Goal: Information Seeking & Learning: Learn about a topic

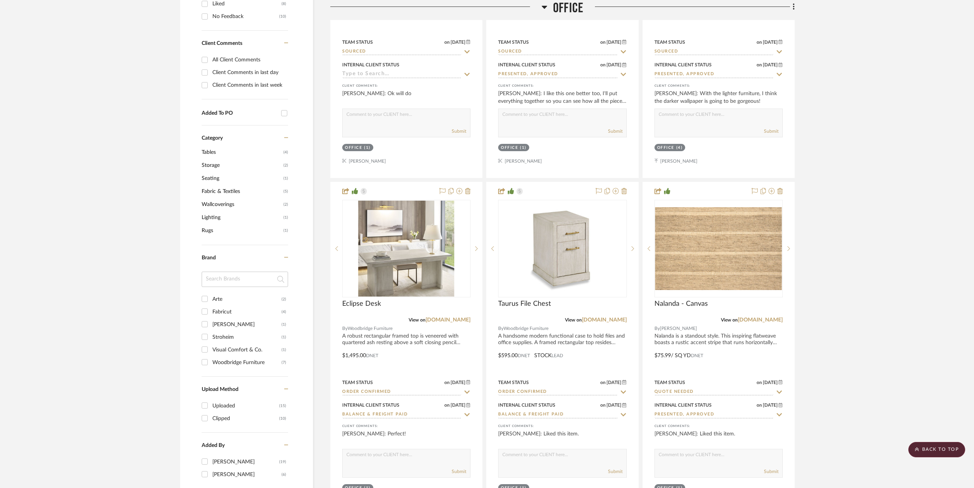
scroll to position [512, 0]
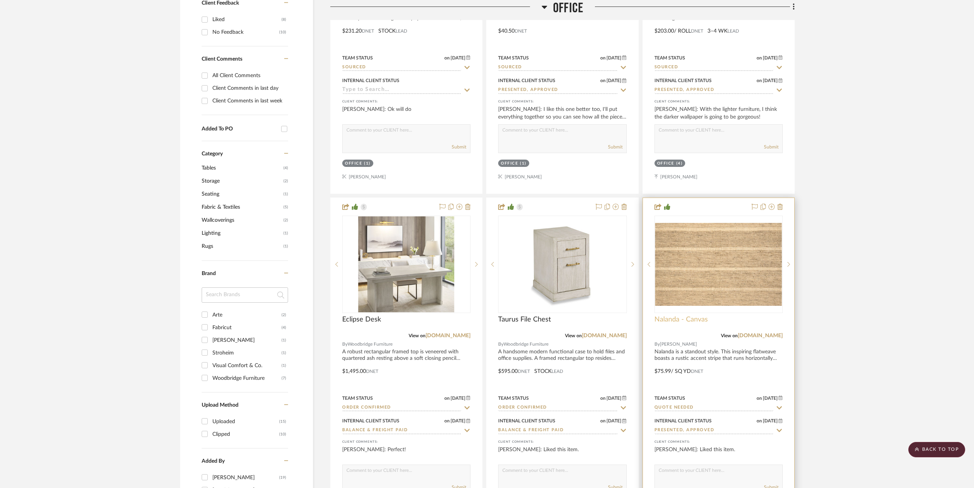
click at [695, 320] on span "Nalanda - Canvas" at bounding box center [680, 320] width 53 height 8
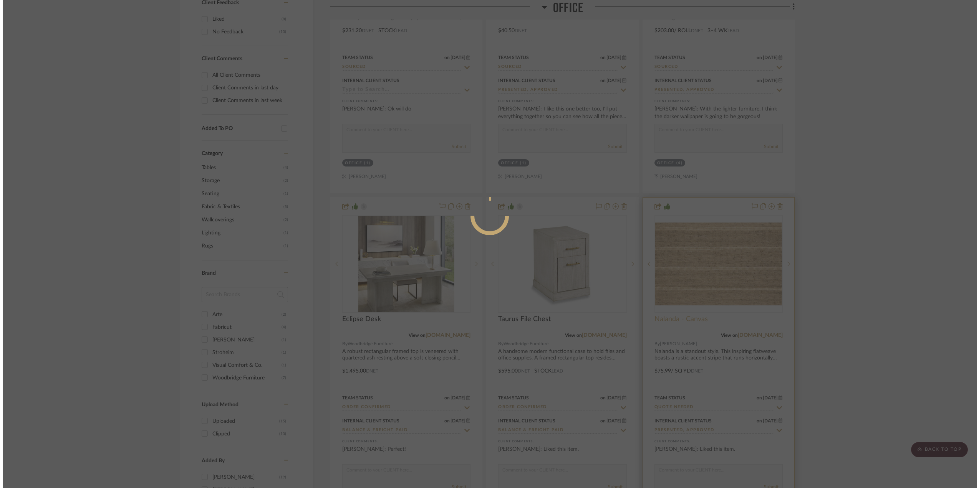
scroll to position [0, 0]
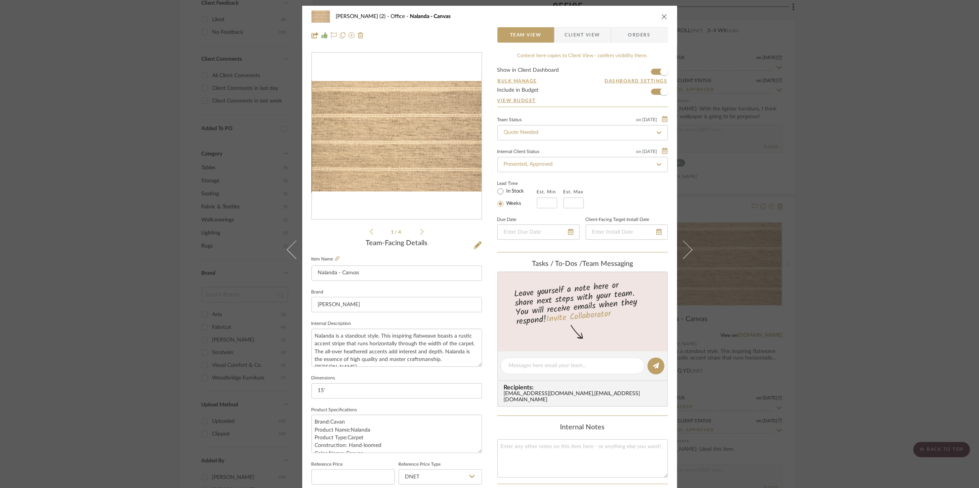
click at [401, 180] on img "0" at bounding box center [397, 136] width 170 height 111
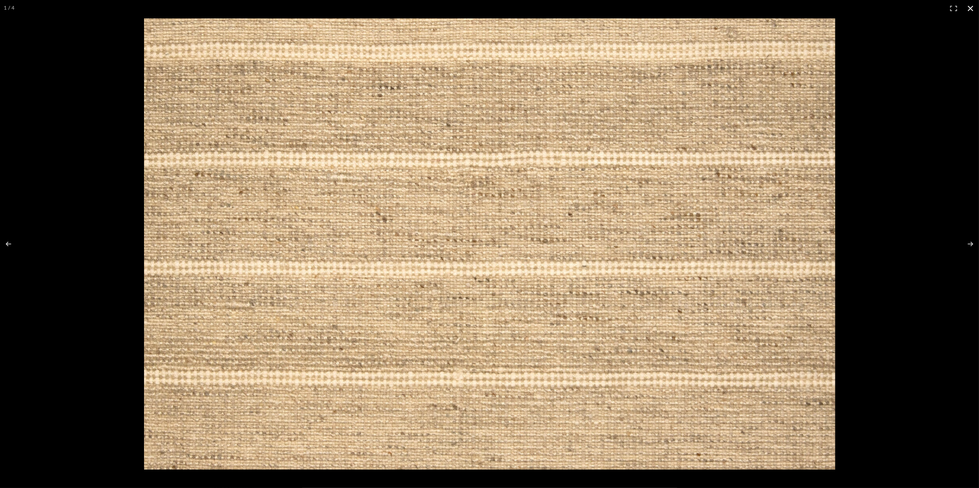
click at [968, 5] on button at bounding box center [970, 8] width 17 height 17
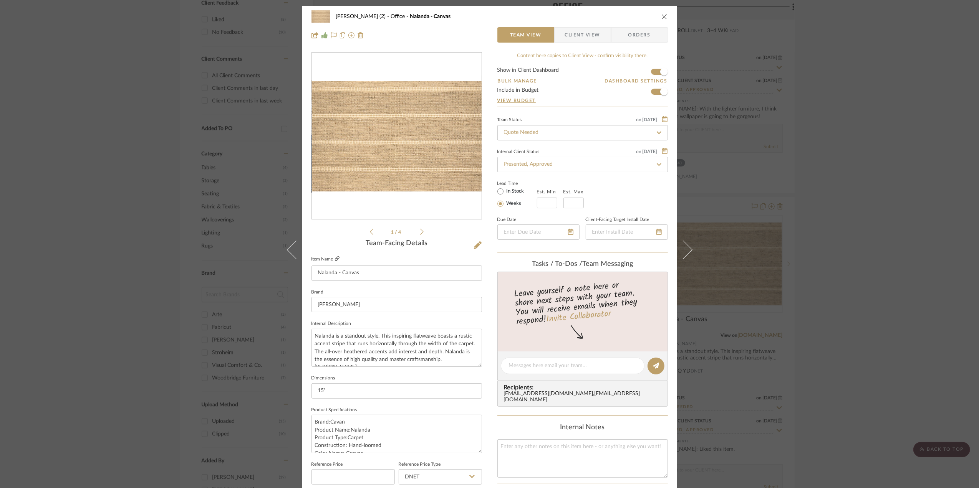
click at [335, 258] on icon at bounding box center [337, 259] width 5 height 5
click at [941, 256] on div "[PERSON_NAME] (2) Office Nalanda - Canvas Team View Client View Orders 1 / 4 Te…" at bounding box center [489, 244] width 979 height 488
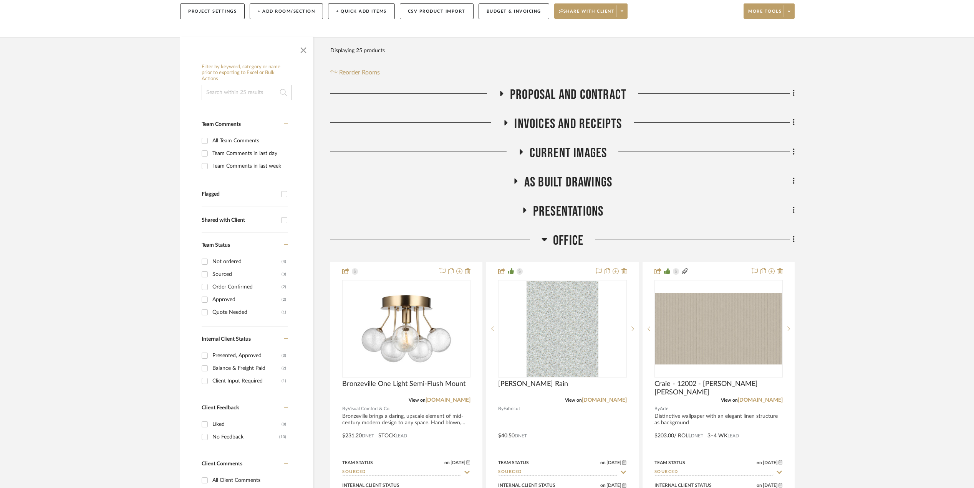
scroll to position [256, 0]
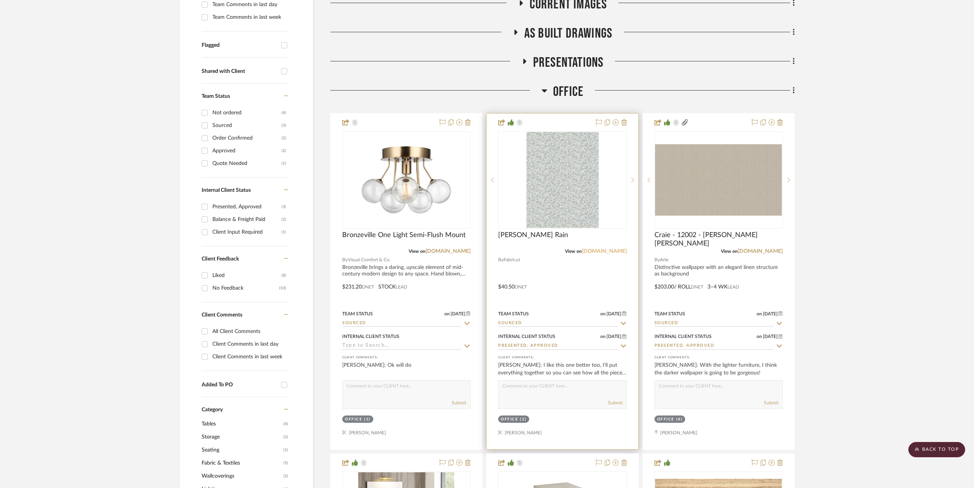
click at [616, 249] on link "[DOMAIN_NAME]" at bounding box center [604, 251] width 45 height 5
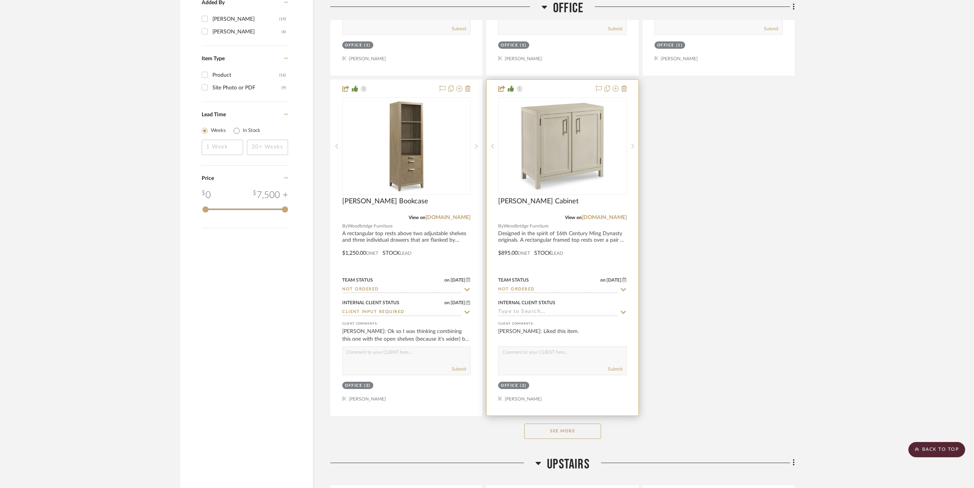
scroll to position [973, 0]
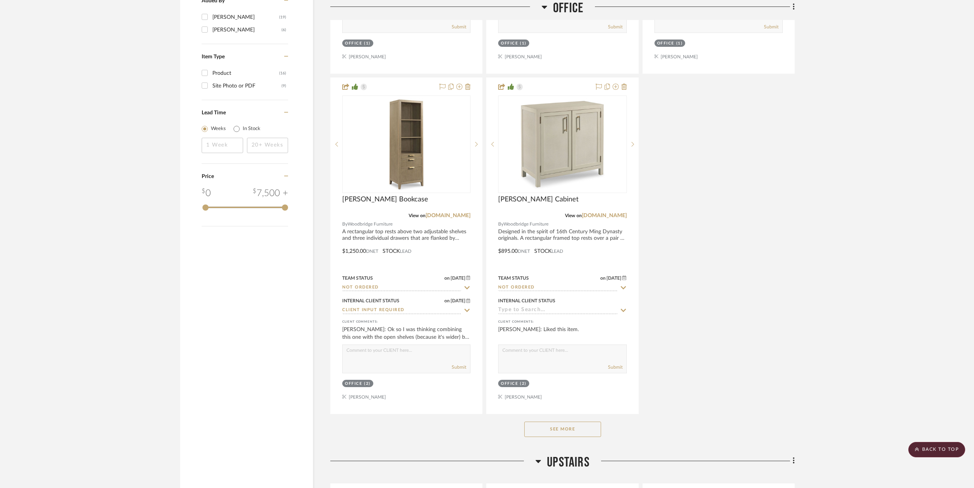
click at [557, 429] on button "See More" at bounding box center [562, 429] width 77 height 15
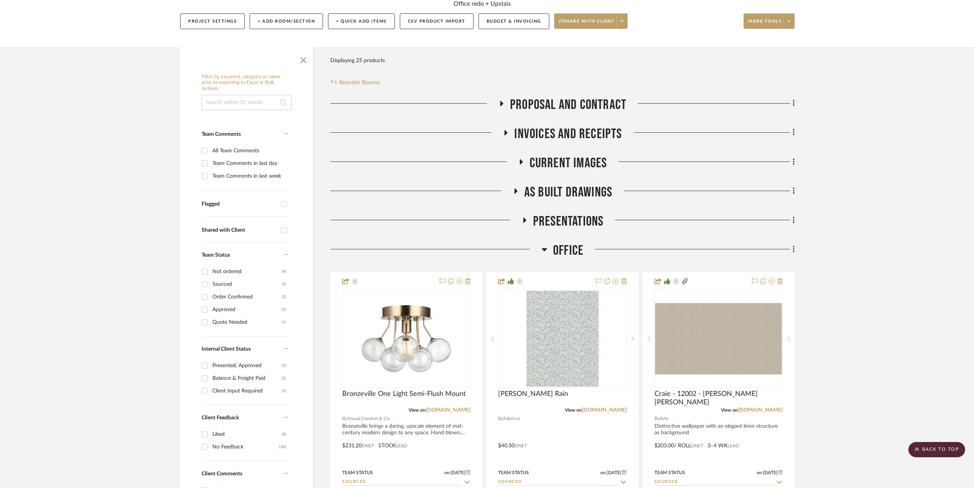
scroll to position [0, 0]
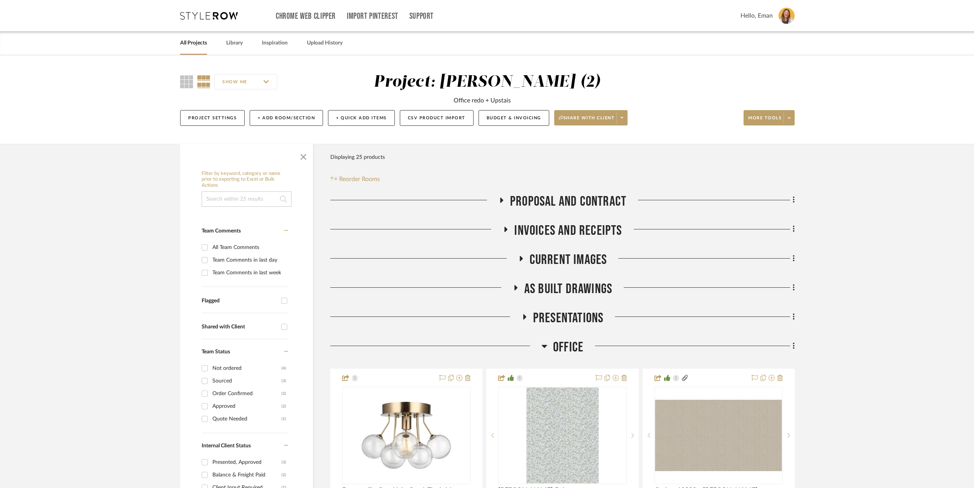
click at [211, 16] on icon at bounding box center [209, 16] width 58 height 8
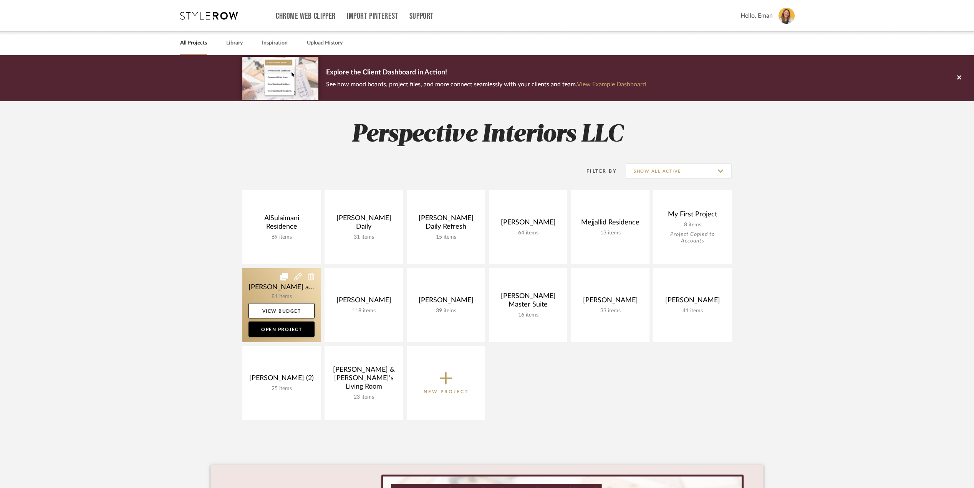
click at [251, 284] on link at bounding box center [281, 305] width 78 height 74
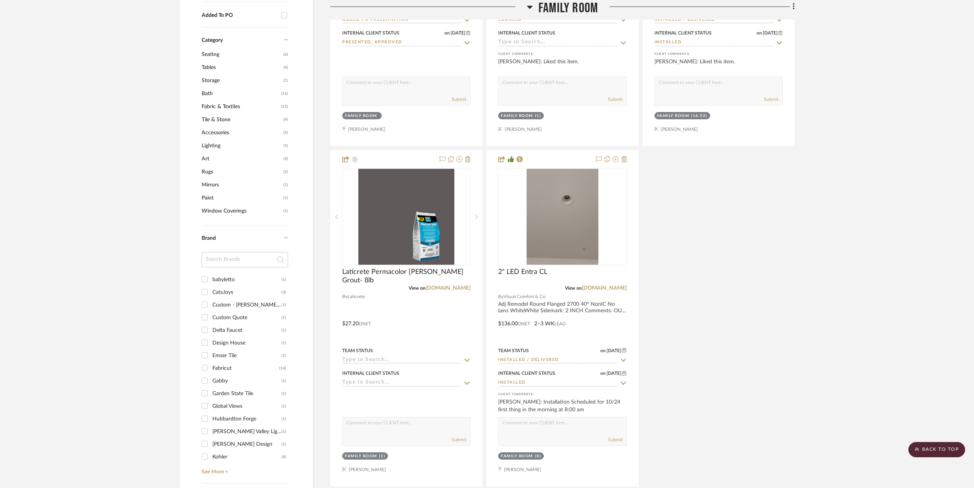
scroll to position [819, 0]
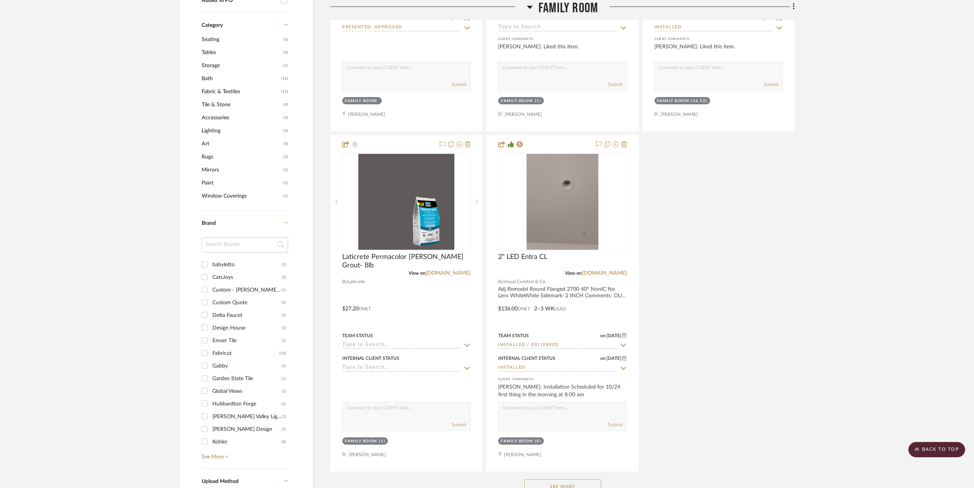
click at [544, 480] on button "See More" at bounding box center [562, 487] width 77 height 15
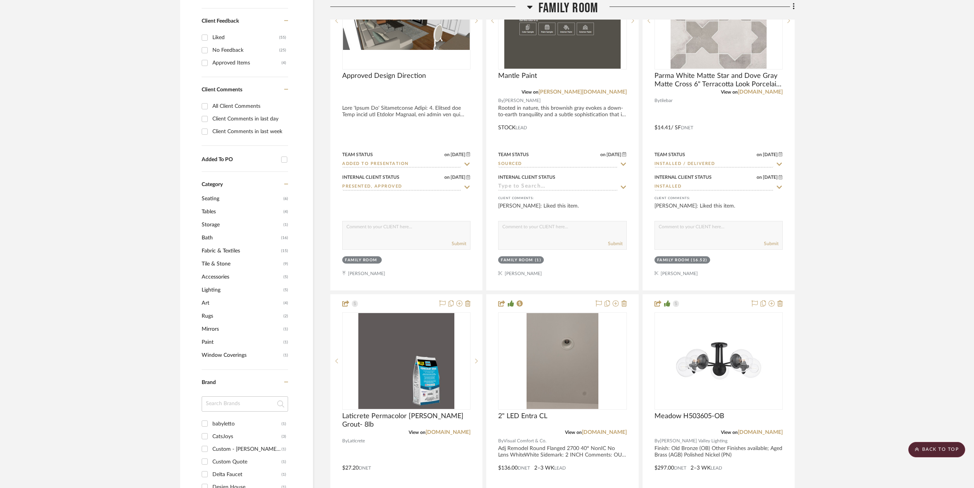
scroll to position [666, 0]
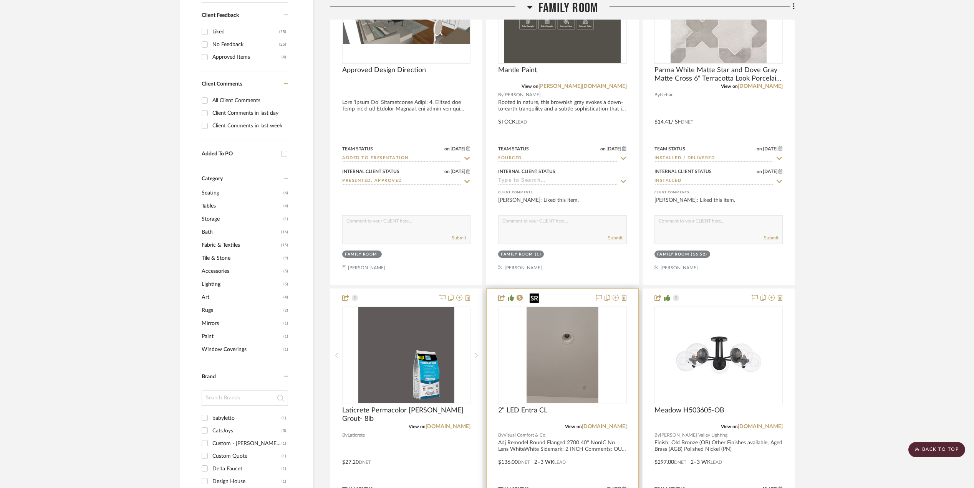
click at [0, 0] on img at bounding box center [0, 0] width 0 height 0
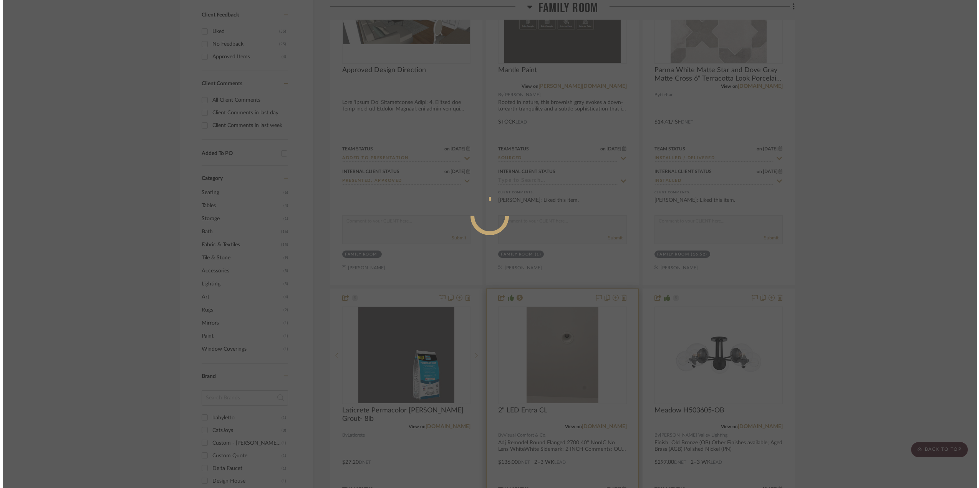
scroll to position [0, 0]
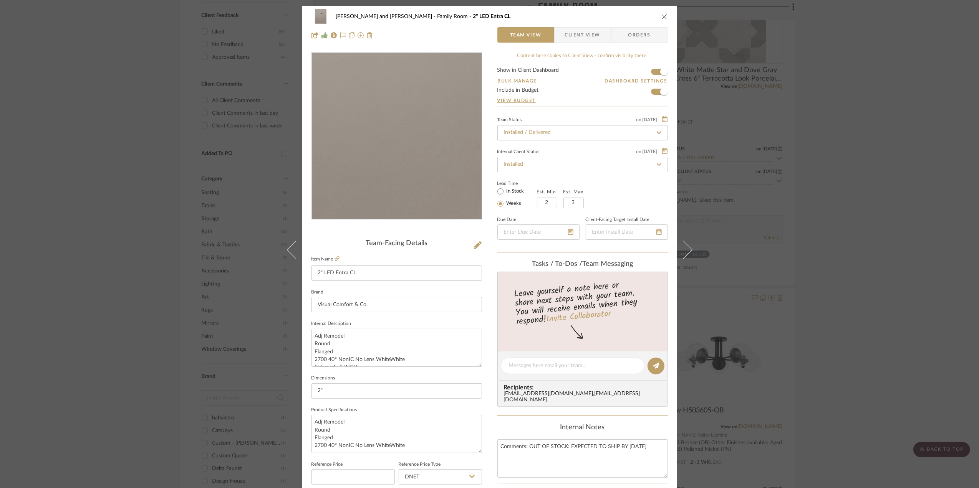
click at [401, 163] on img "0" at bounding box center [396, 136] width 125 height 167
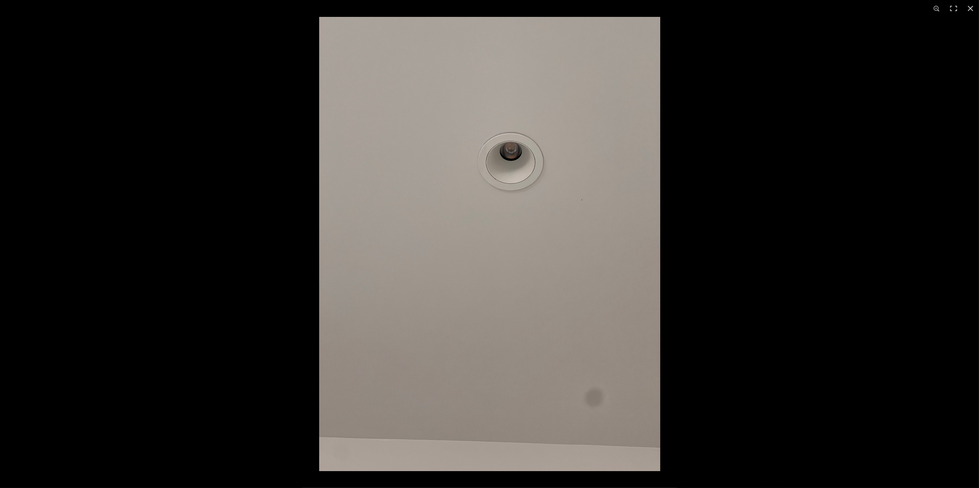
click at [955, 229] on div at bounding box center [808, 261] width 979 height 488
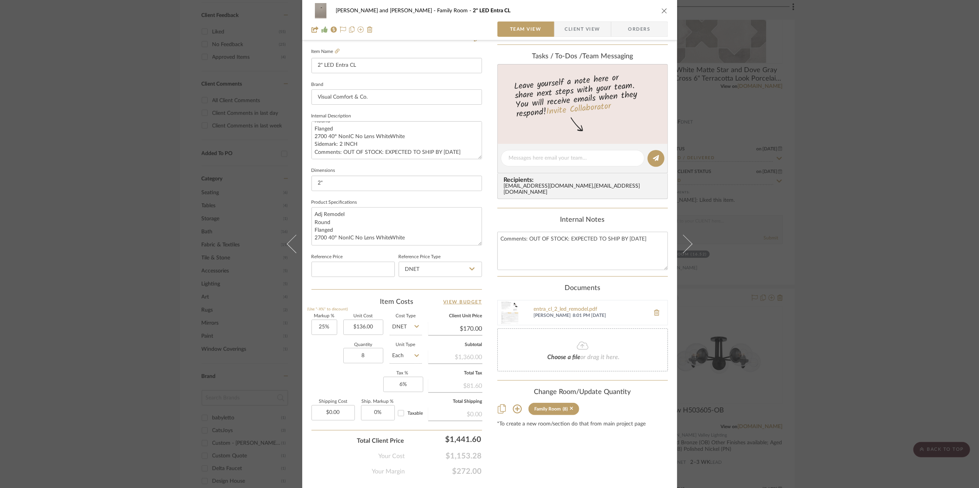
scroll to position [228, 0]
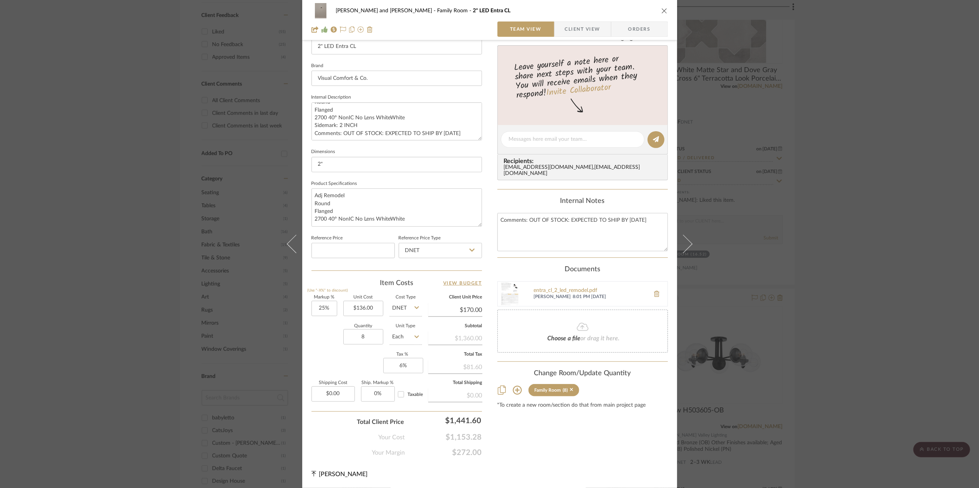
click at [886, 314] on div "[PERSON_NAME] and [PERSON_NAME] Family Room 2" LED Entra CL Team View Client Vi…" at bounding box center [489, 244] width 979 height 488
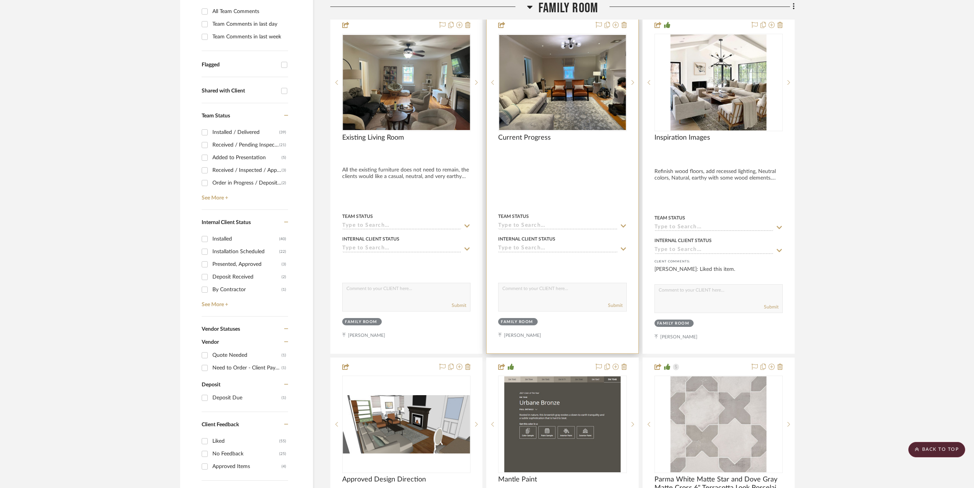
scroll to position [0, 0]
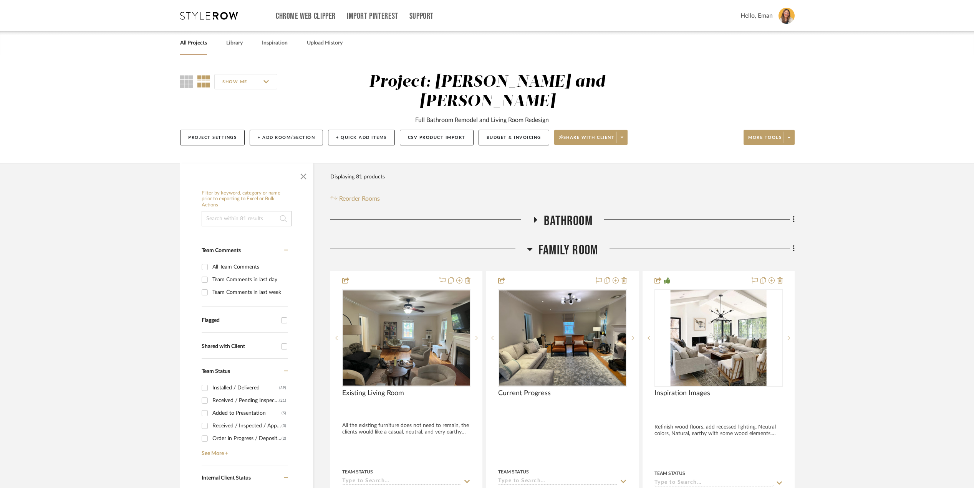
click at [193, 45] on link "All Projects" at bounding box center [193, 43] width 27 height 10
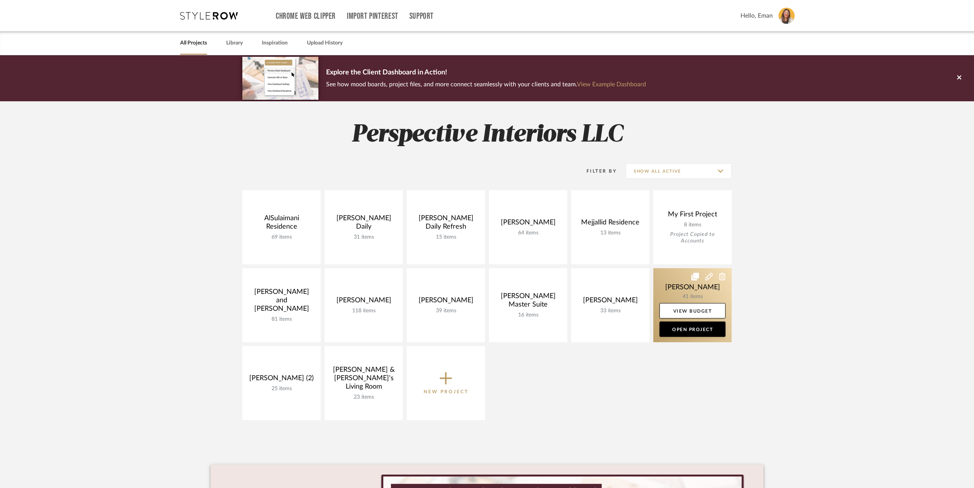
click at [679, 292] on link at bounding box center [692, 305] width 78 height 74
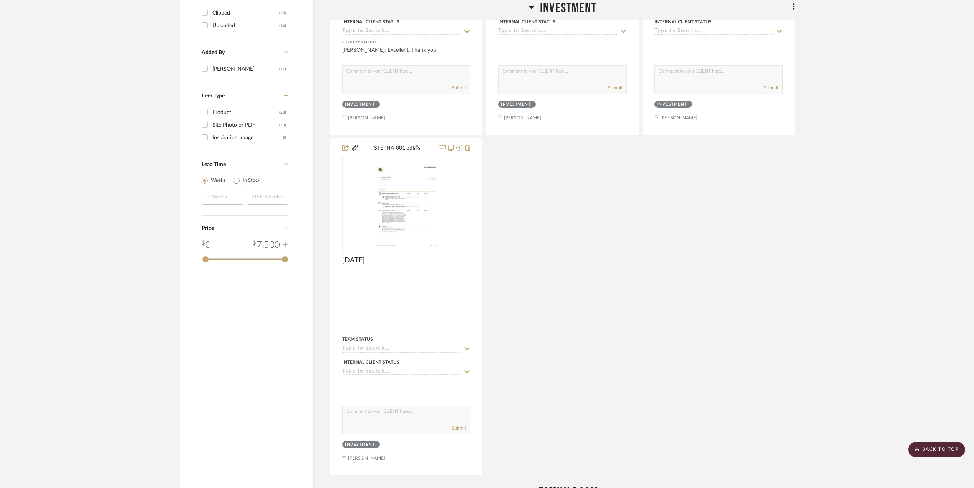
scroll to position [1434, 0]
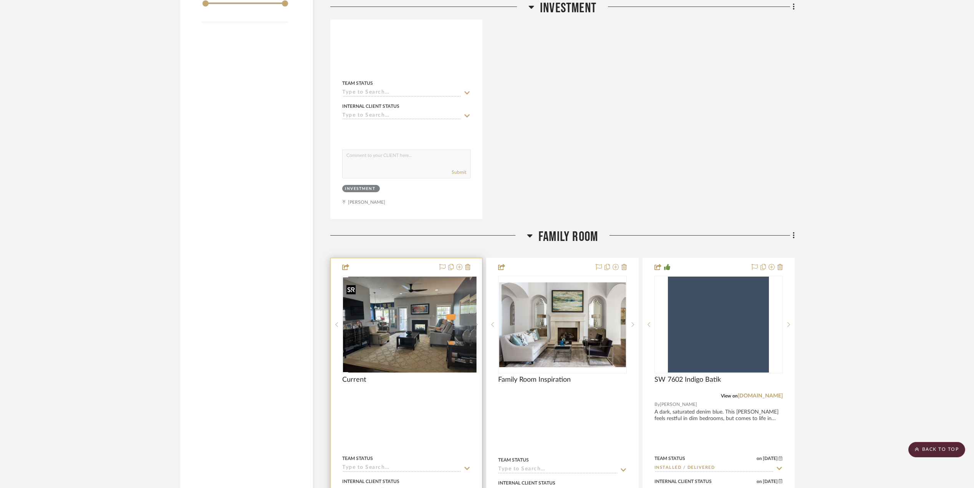
click at [399, 316] on div at bounding box center [406, 325] width 128 height 98
click at [398, 329] on img "0" at bounding box center [406, 325] width 127 height 95
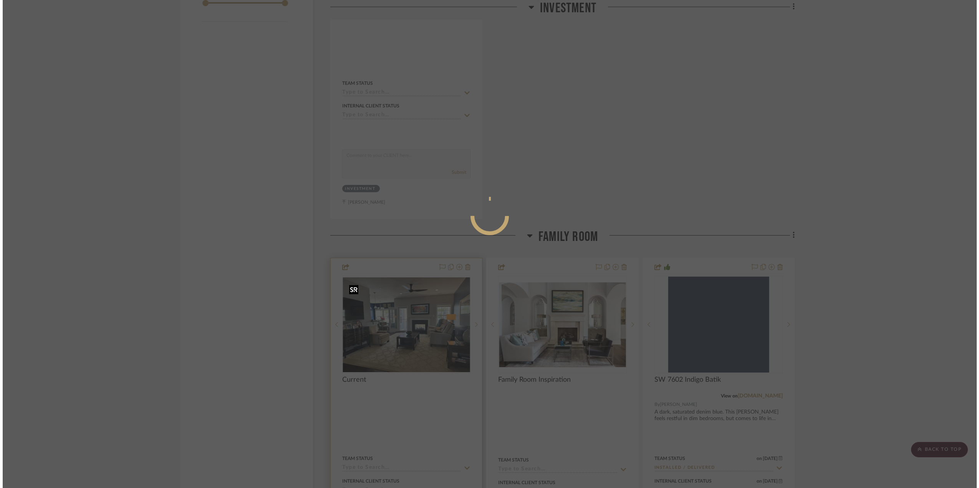
scroll to position [0, 0]
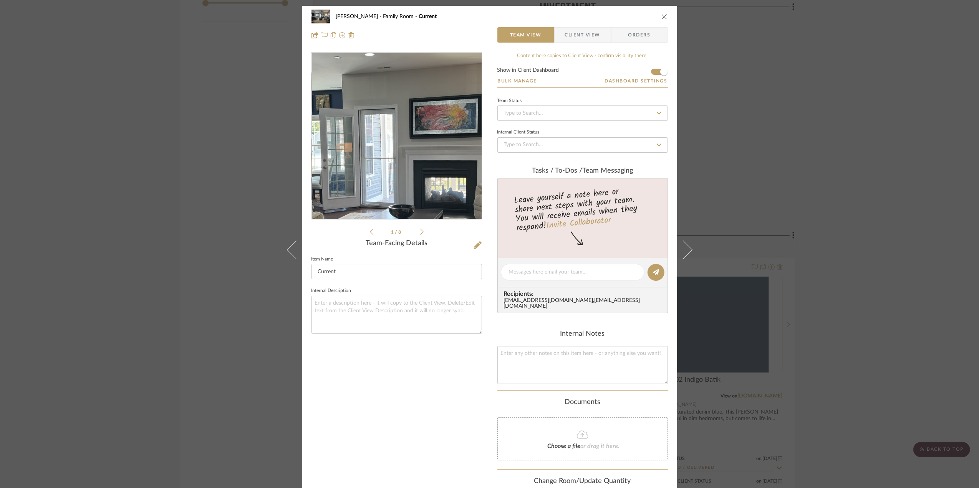
click at [396, 122] on img "0" at bounding box center [397, 136] width 170 height 127
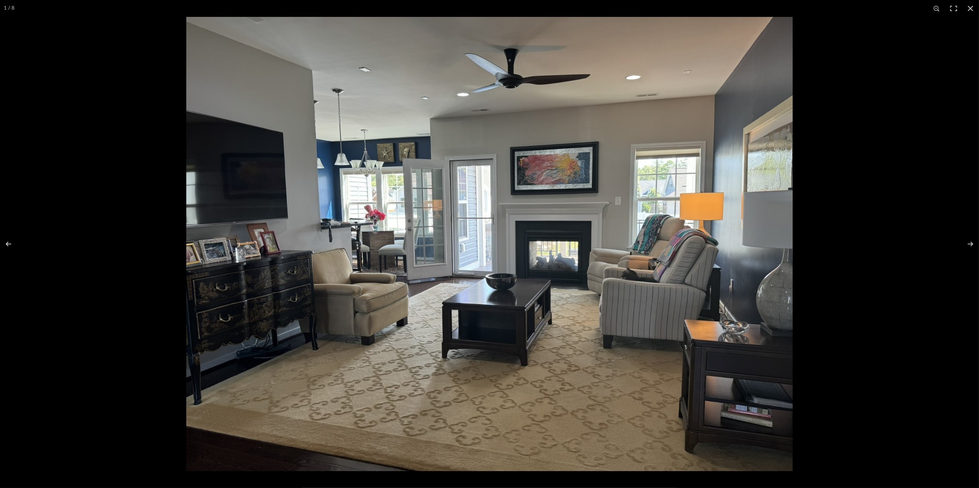
click at [329, 194] on img at bounding box center [489, 244] width 606 height 455
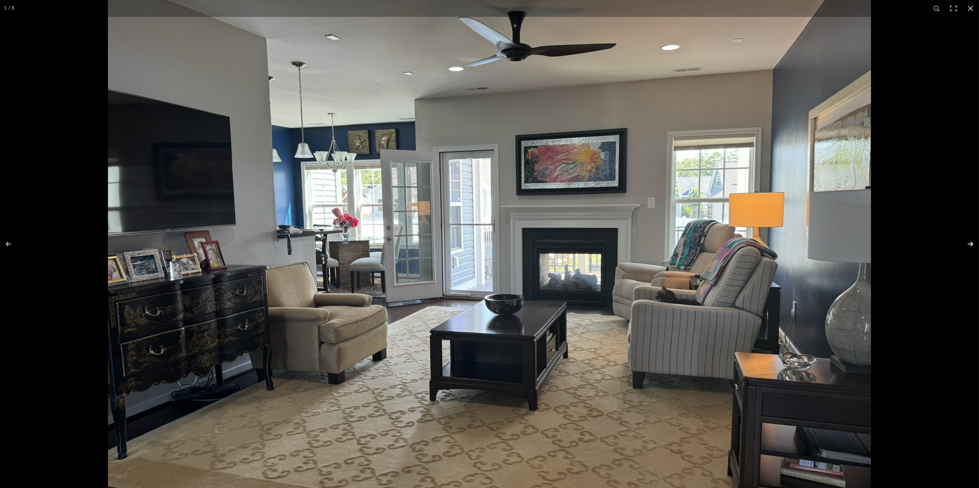
click at [969, 246] on button at bounding box center [965, 244] width 27 height 38
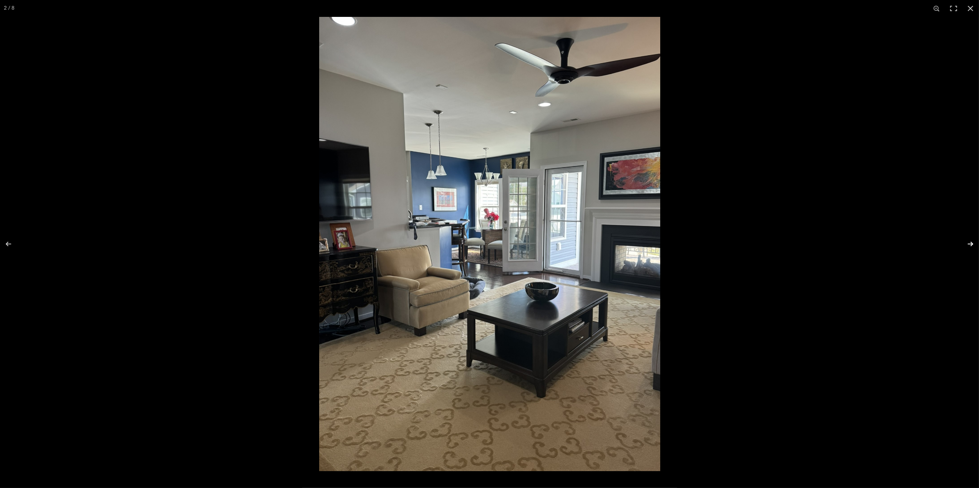
click at [969, 246] on button at bounding box center [965, 244] width 27 height 38
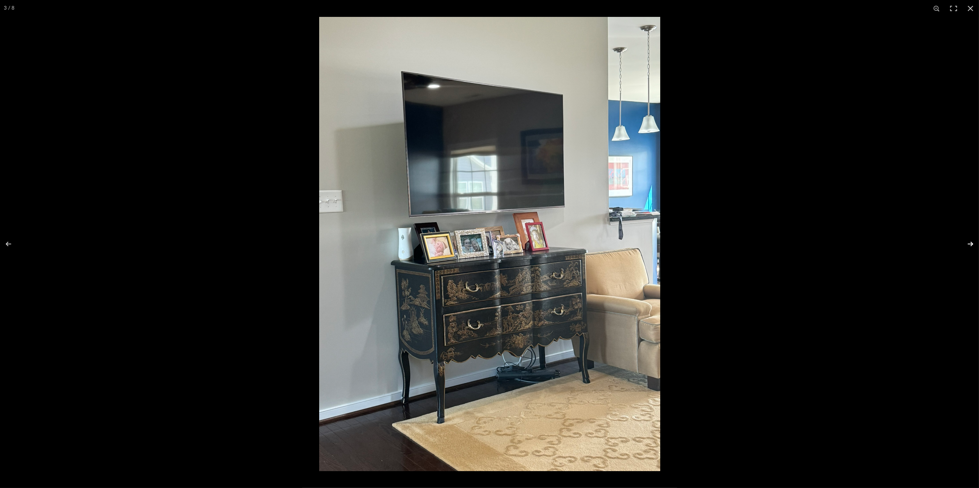
click at [969, 246] on button at bounding box center [965, 244] width 27 height 38
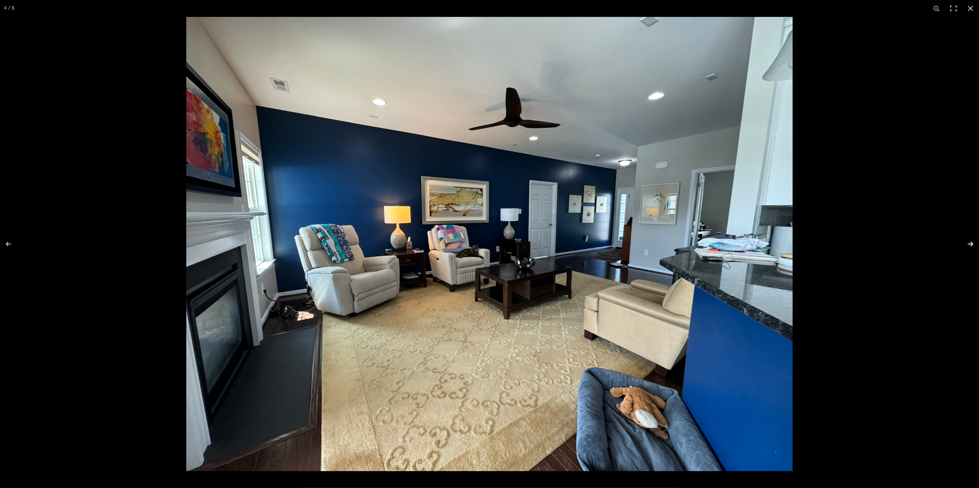
click at [971, 245] on button at bounding box center [965, 244] width 27 height 38
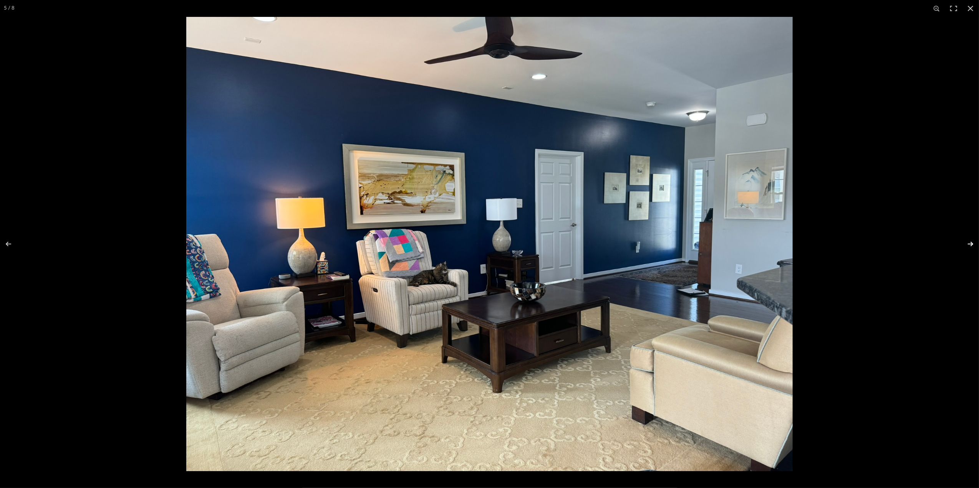
click at [970, 244] on button at bounding box center [965, 244] width 27 height 38
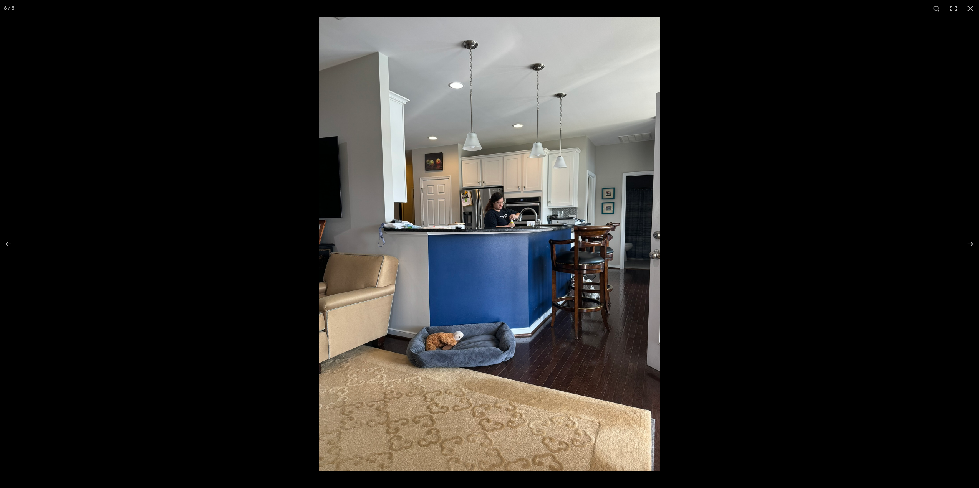
click at [447, 267] on img at bounding box center [489, 244] width 341 height 455
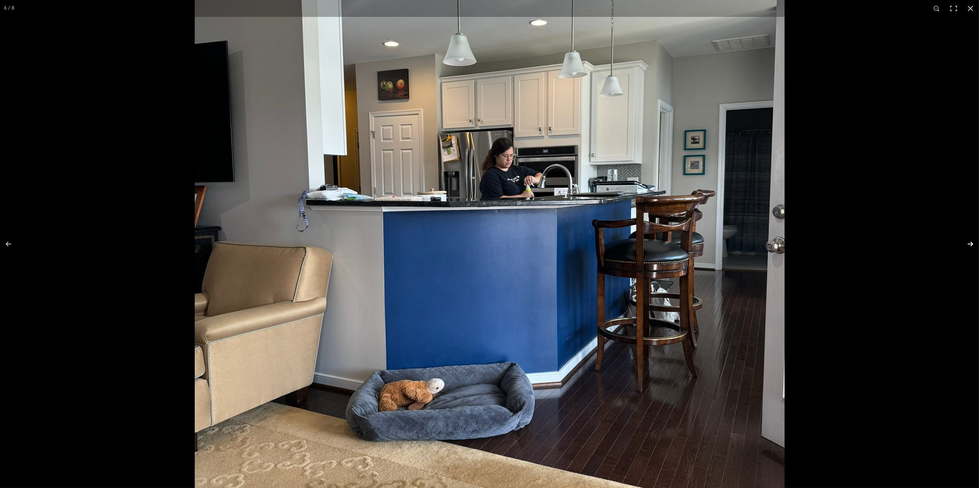
click at [971, 242] on button at bounding box center [965, 244] width 27 height 38
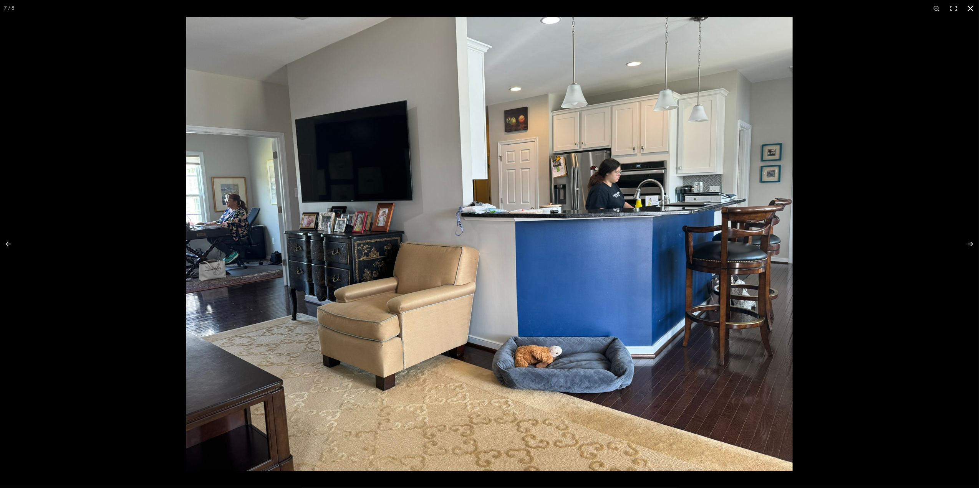
click at [972, 8] on button at bounding box center [970, 8] width 17 height 17
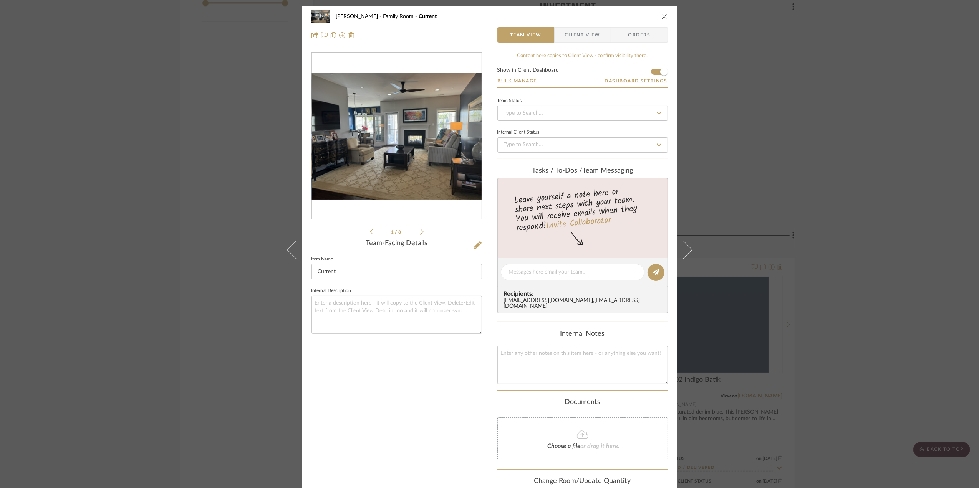
click at [880, 180] on div "[PERSON_NAME] Family Room Current Team View Client View Orders 1 / 8 Team-Facin…" at bounding box center [489, 244] width 979 height 488
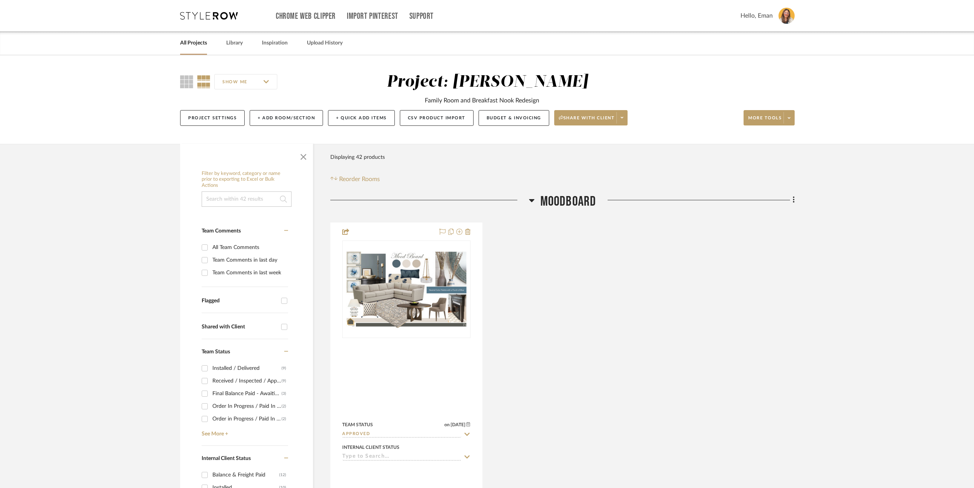
click at [532, 200] on icon at bounding box center [532, 200] width 6 height 9
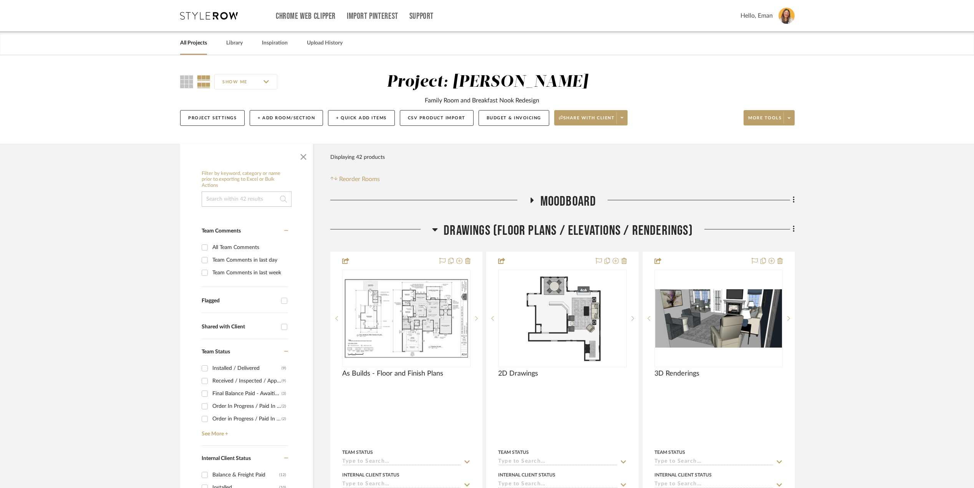
click at [197, 42] on link "All Projects" at bounding box center [193, 43] width 27 height 10
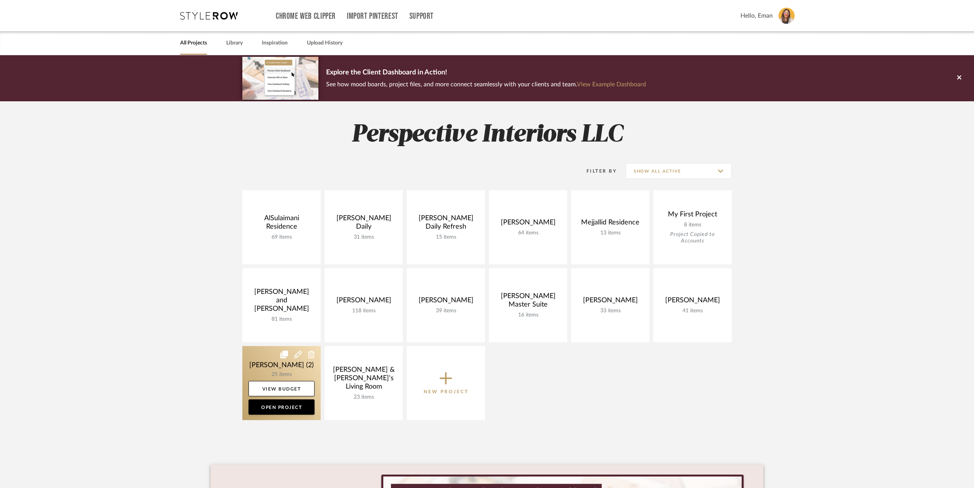
click at [256, 363] on link at bounding box center [281, 383] width 78 height 74
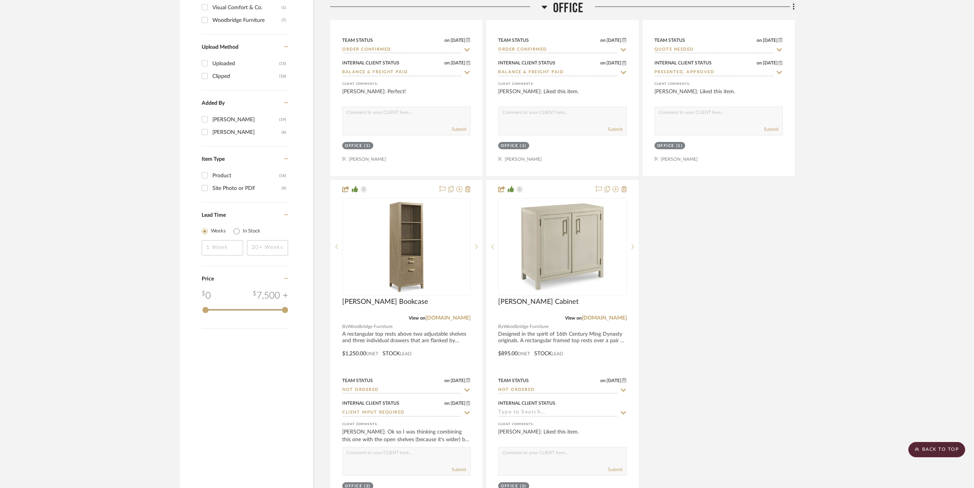
scroll to position [973, 0]
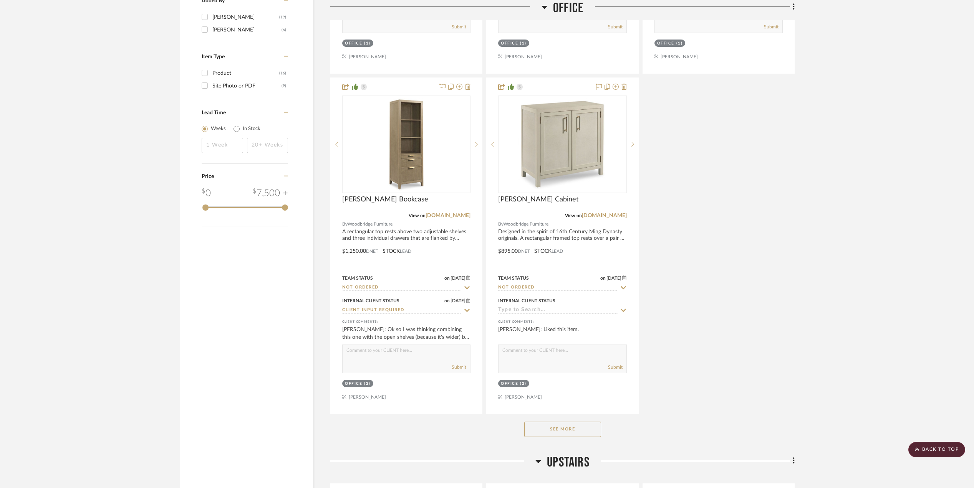
click at [567, 435] on button "See More" at bounding box center [562, 429] width 77 height 15
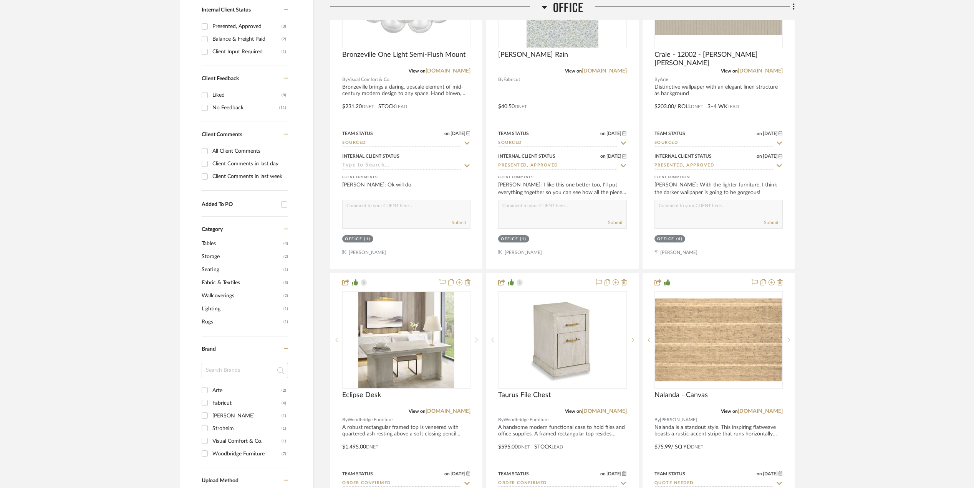
scroll to position [563, 0]
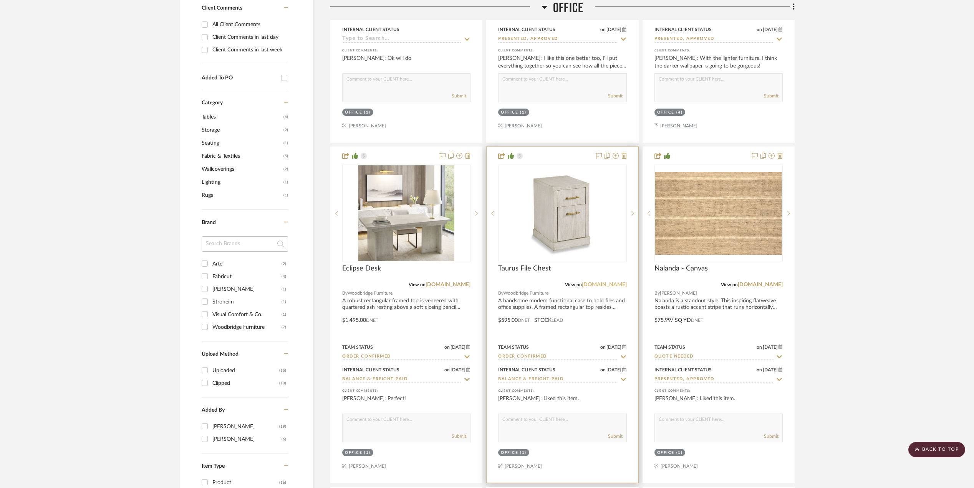
click at [607, 288] on link "[DOMAIN_NAME]" at bounding box center [604, 284] width 45 height 5
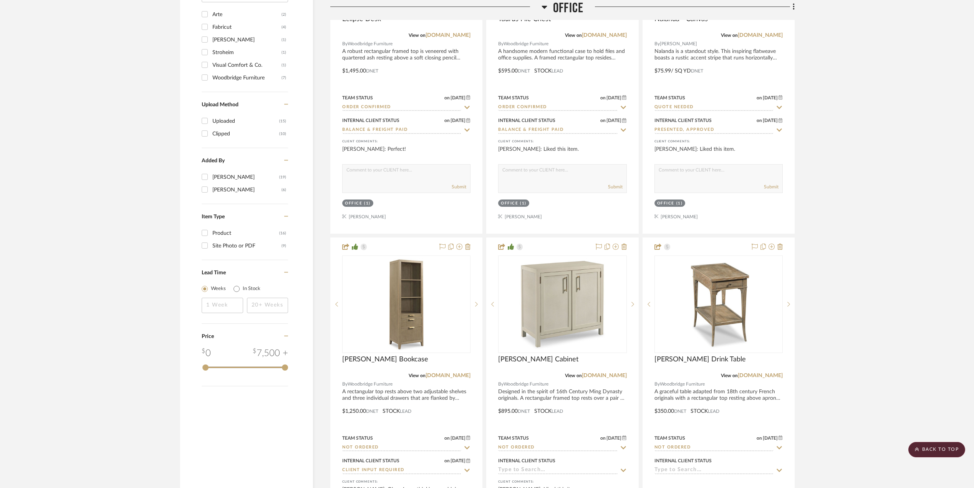
scroll to position [870, 0]
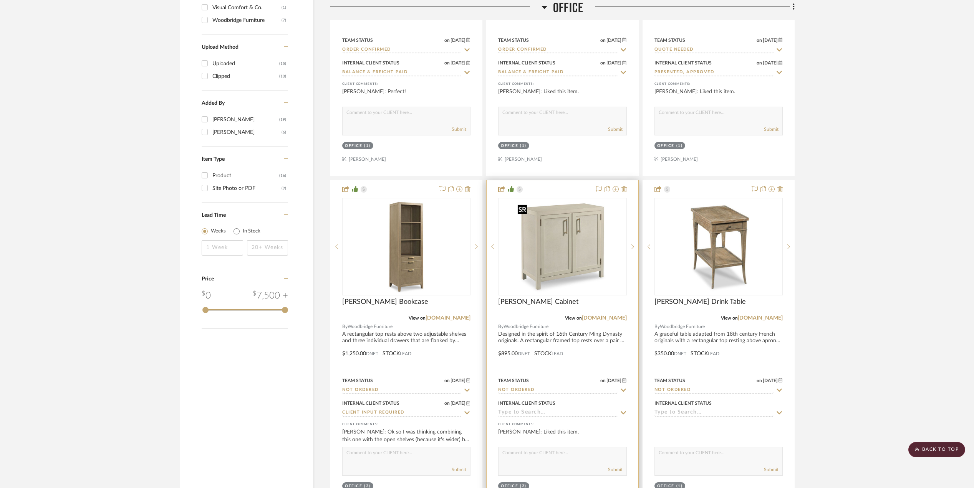
click at [568, 252] on img "0" at bounding box center [562, 247] width 96 height 96
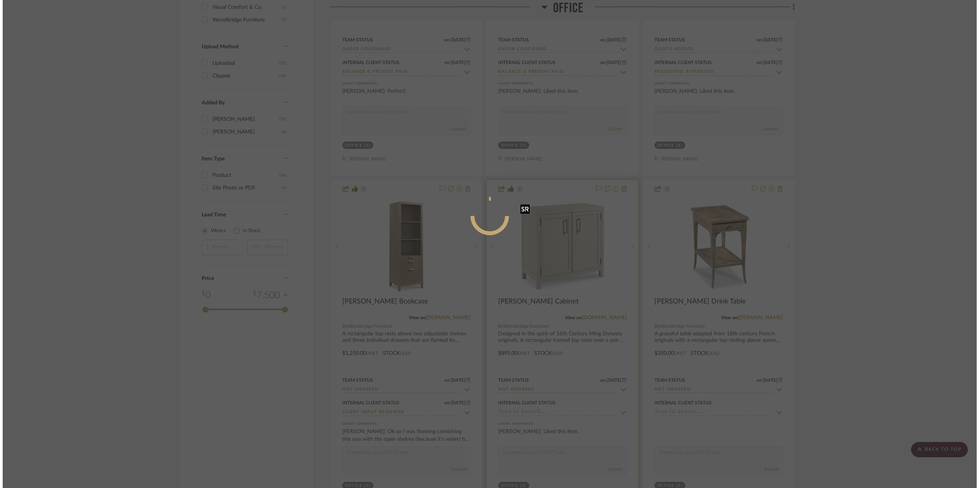
scroll to position [0, 0]
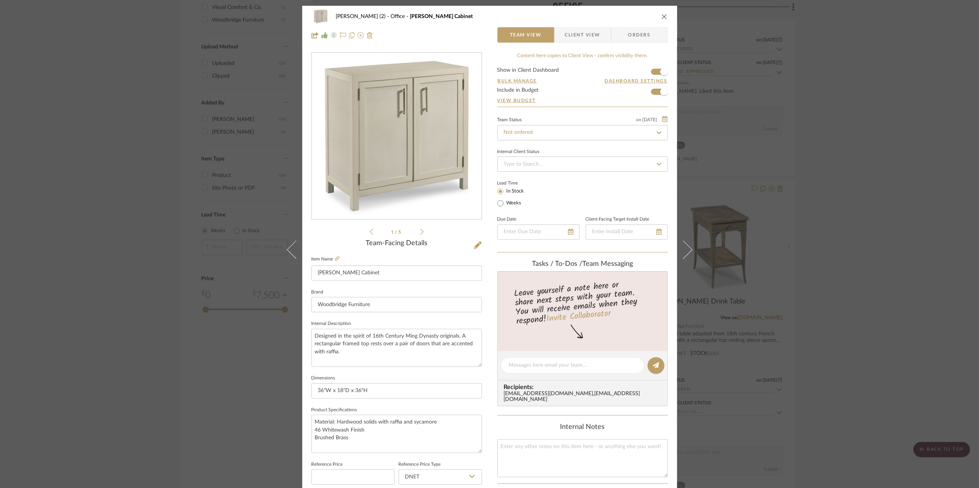
click at [661, 15] on icon "close" at bounding box center [664, 16] width 6 height 6
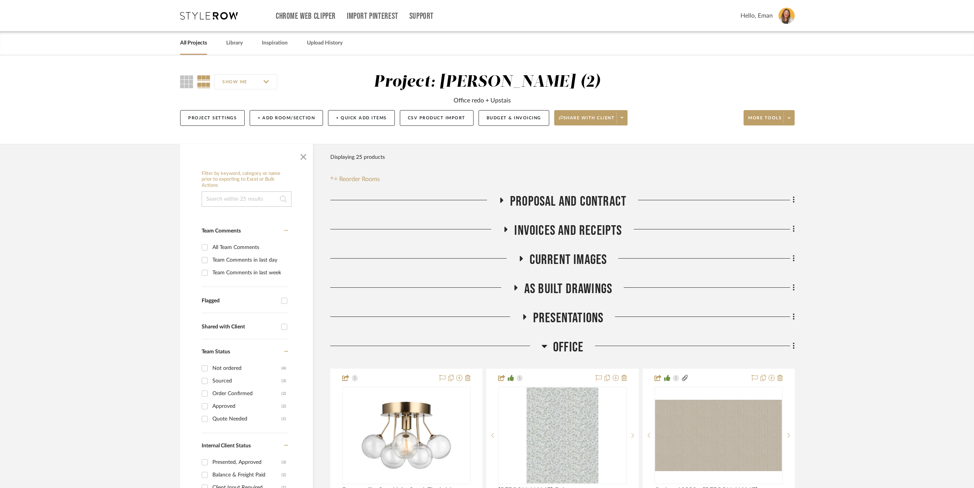
click at [523, 315] on icon at bounding box center [524, 318] width 9 height 6
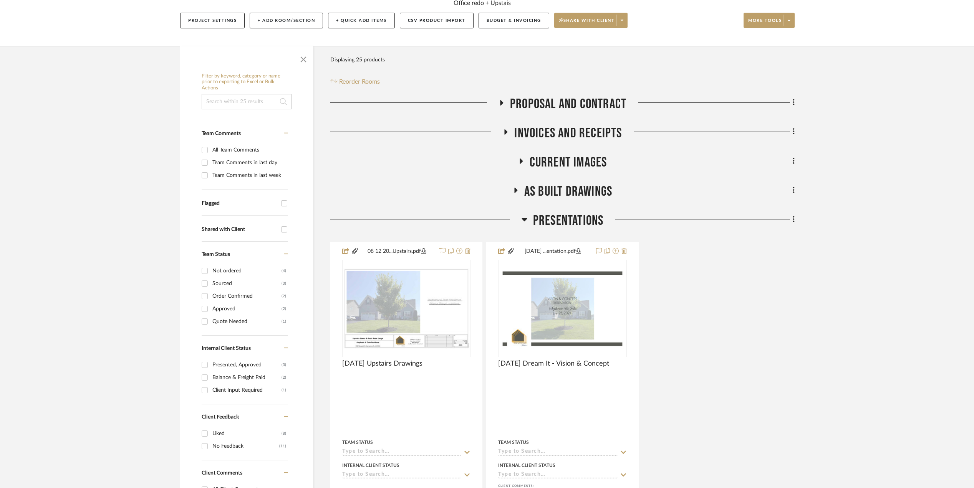
scroll to position [102, 0]
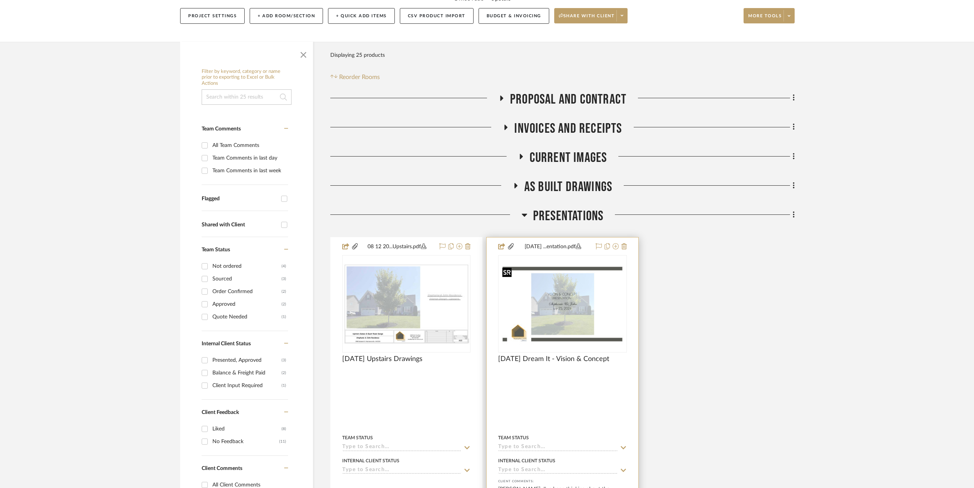
click at [562, 320] on img "0" at bounding box center [562, 304] width 127 height 82
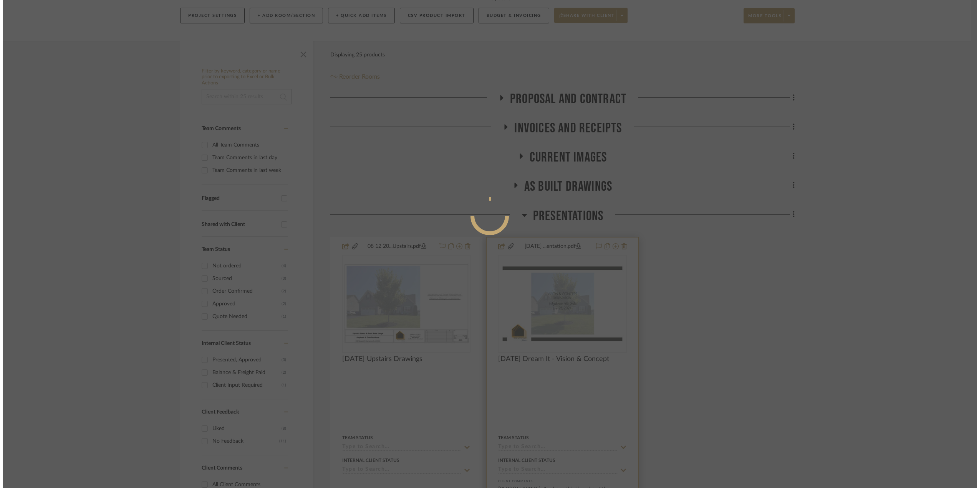
scroll to position [0, 0]
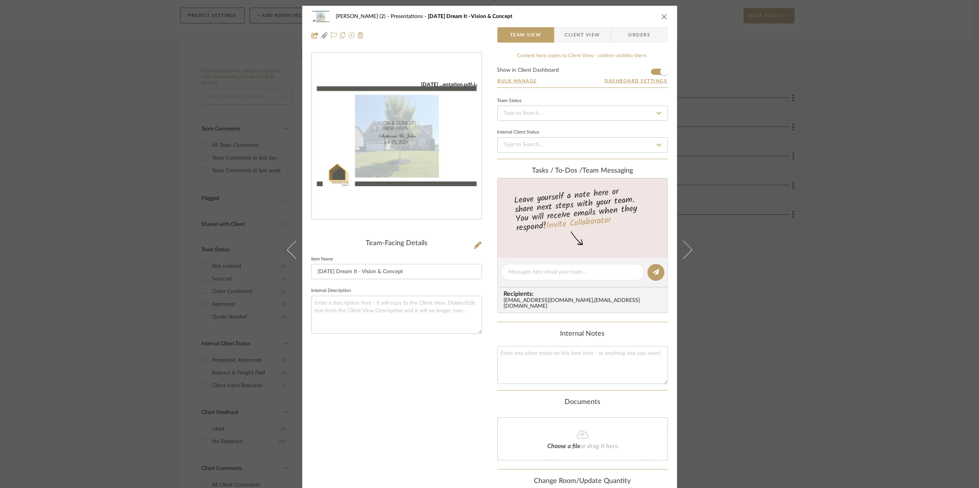
click at [406, 148] on img "0" at bounding box center [397, 136] width 170 height 110
drag, startPoint x: 881, startPoint y: 106, endPoint x: 876, endPoint y: 105, distance: 4.9
click at [879, 106] on div "[PERSON_NAME] (2) Presentations [DATE] Dream It - Vision & Concept Team View Cl…" at bounding box center [489, 244] width 979 height 488
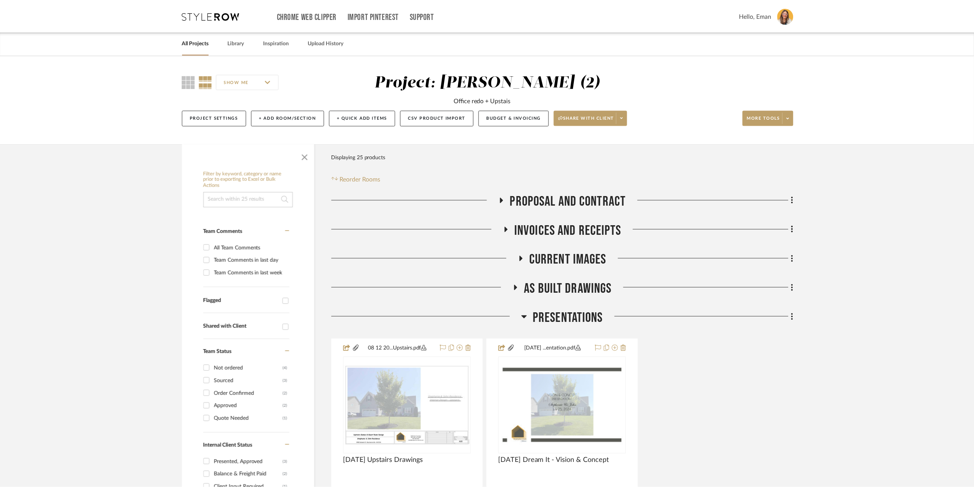
scroll to position [102, 0]
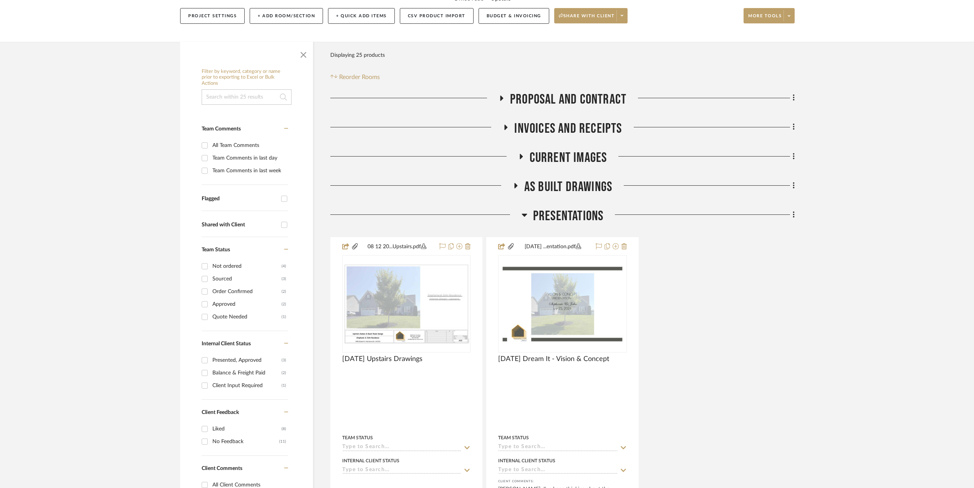
click at [790, 450] on div "08 12 20...Upstairs.pdf [DATE] Upstairs Drawings By Unknown Team Status Interna…" at bounding box center [562, 405] width 464 height 337
click at [524, 215] on icon at bounding box center [524, 215] width 5 height 3
